Goal: Find specific page/section: Find specific page/section

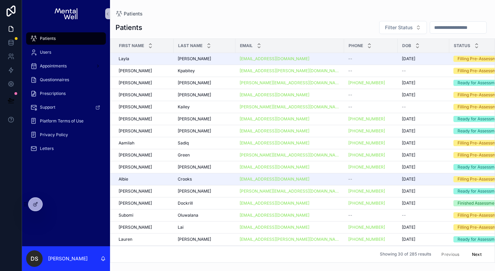
click at [430, 30] on input "scrollable content" at bounding box center [458, 28] width 56 height 10
type input "******"
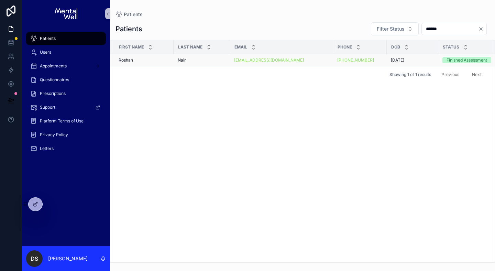
click at [154, 61] on div "[PERSON_NAME]" at bounding box center [143, 59] width 51 height 5
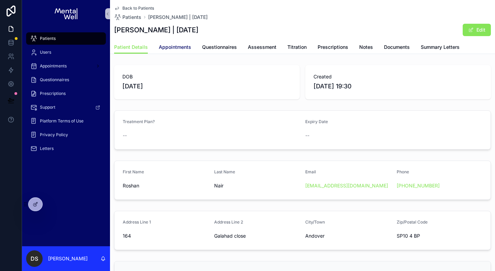
click at [183, 46] on span "Appointments" at bounding box center [175, 47] width 32 height 7
